Goal: Task Accomplishment & Management: Manage account settings

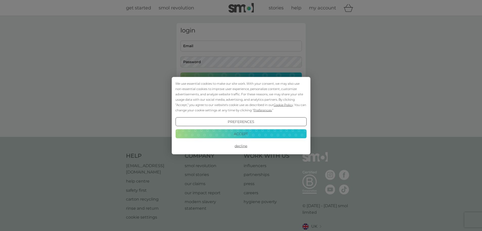
type input "[EMAIL_ADDRESS][DOMAIN_NAME]"
click at [236, 132] on button "Accept" at bounding box center [240, 133] width 131 height 9
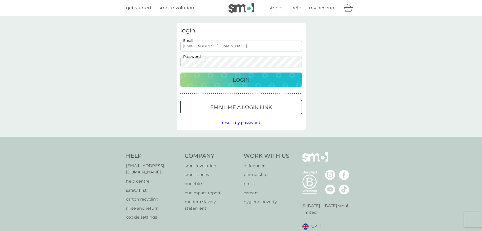
click at [235, 77] on p "Login" at bounding box center [241, 80] width 17 height 8
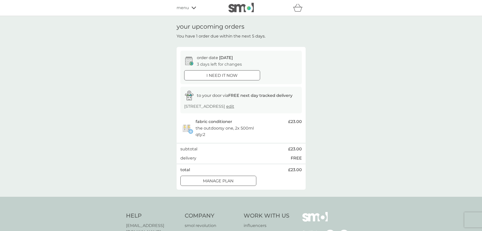
click at [227, 183] on div at bounding box center [218, 180] width 18 height 5
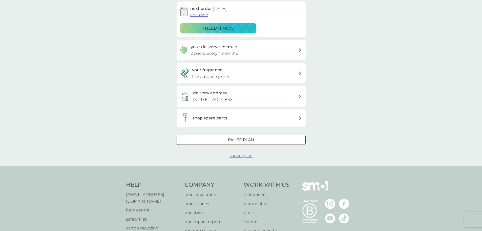
scroll to position [101, 0]
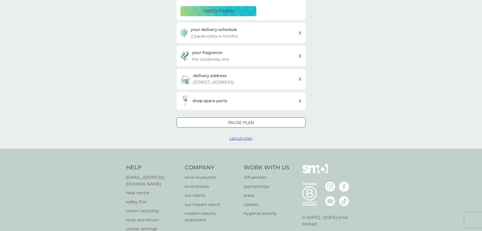
click at [238, 140] on span "cancel plan" at bounding box center [241, 138] width 23 height 5
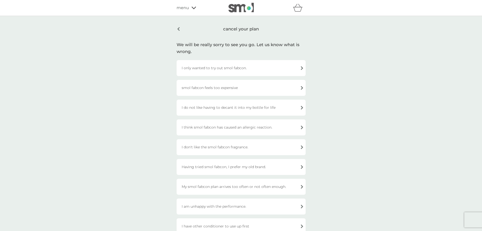
click at [243, 89] on div "smol fabcon feels too expensive" at bounding box center [241, 88] width 129 height 16
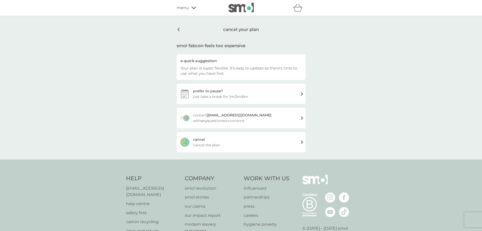
click at [238, 143] on div "cancel cancel the plan" at bounding box center [241, 142] width 129 height 20
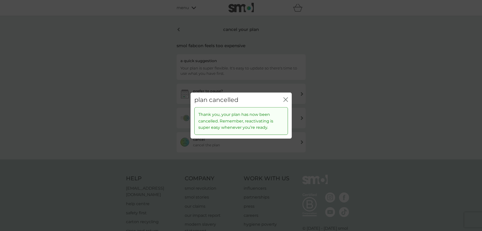
click at [287, 97] on icon "close" at bounding box center [286, 99] width 5 height 5
